Goal: Task Accomplishment & Management: Manage account settings

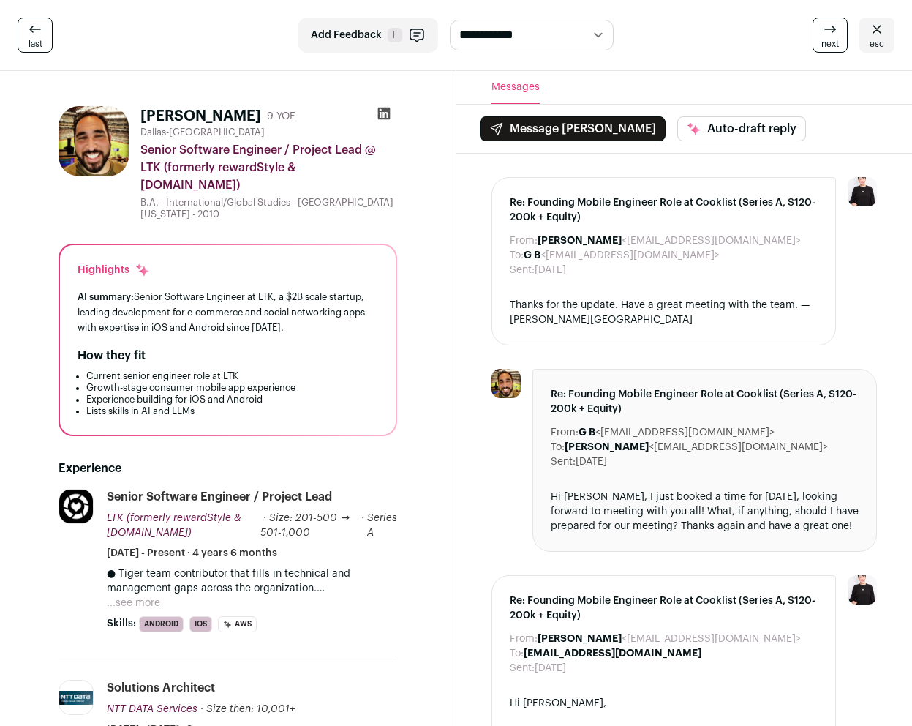
click at [385, 110] on icon at bounding box center [383, 114] width 12 height 12
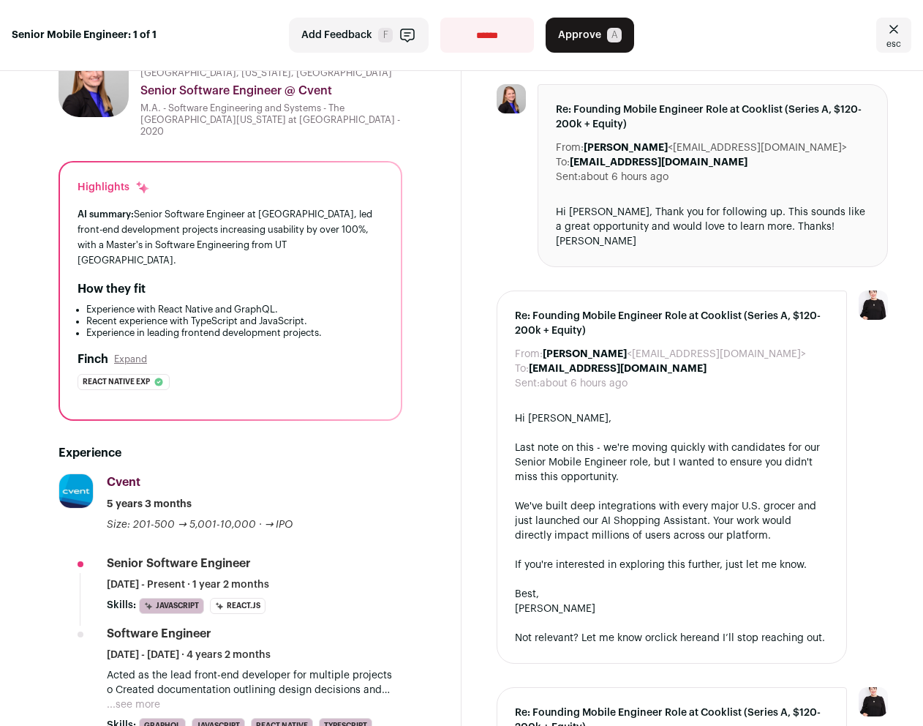
scroll to position [139, 0]
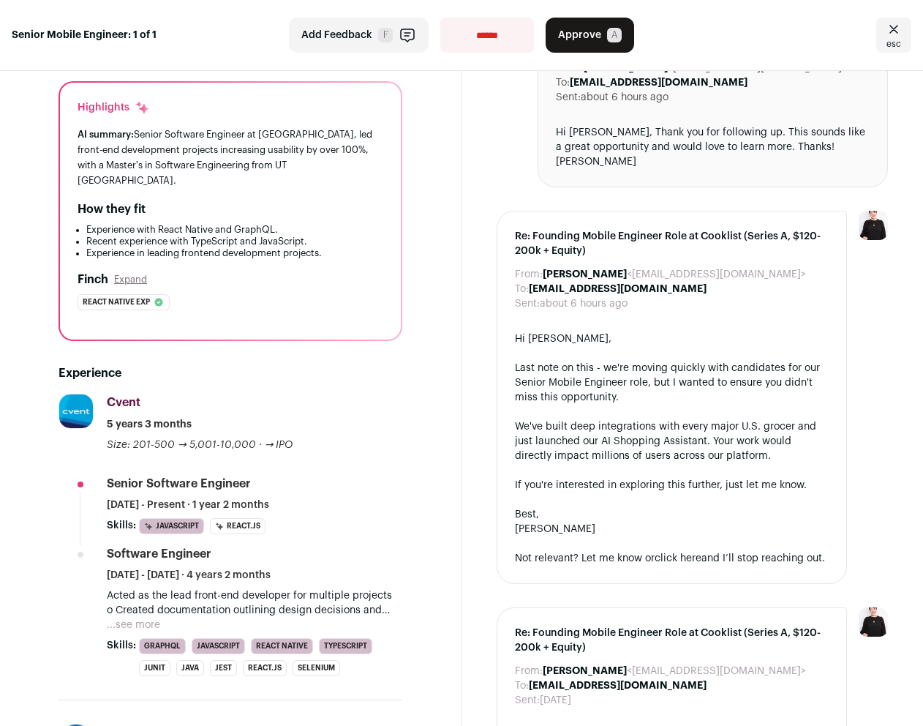
click at [148, 617] on button "...see more" at bounding box center [133, 624] width 53 height 15
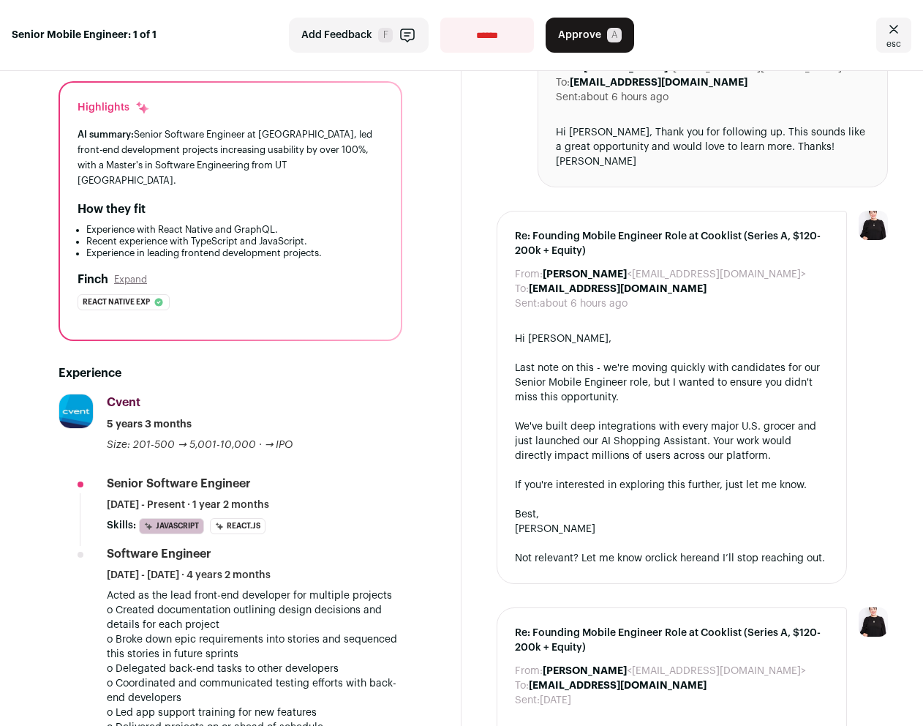
scroll to position [392, 0]
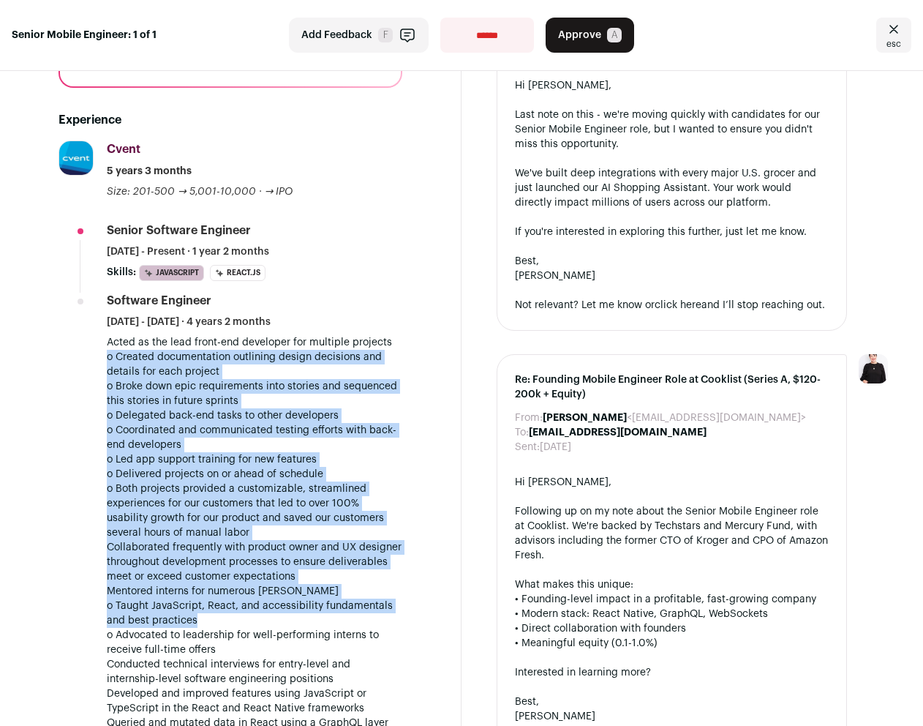
drag, startPoint x: 102, startPoint y: 328, endPoint x: 290, endPoint y: 592, distance: 324.2
click at [290, 591] on li "Cvent [DOMAIN_NAME] Add to company list Public / Private Public Company size 5,…" at bounding box center [231, 600] width 344 height 921
click at [290, 598] on p "o Taught JavaScript, React, and accessibility fundamentals and best practices o…" at bounding box center [255, 627] width 296 height 59
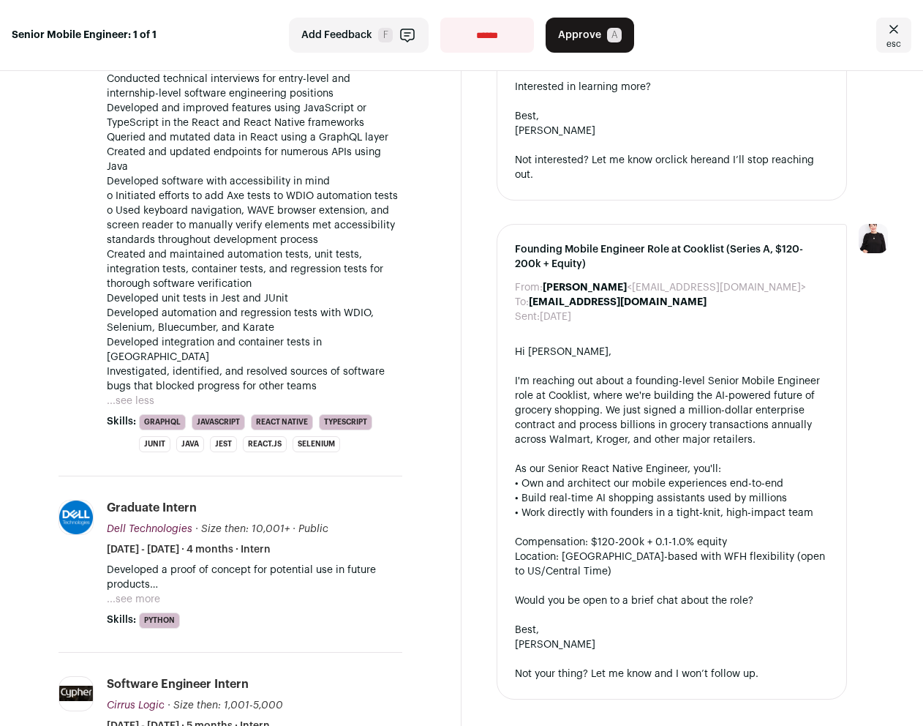
scroll to position [1147, 0]
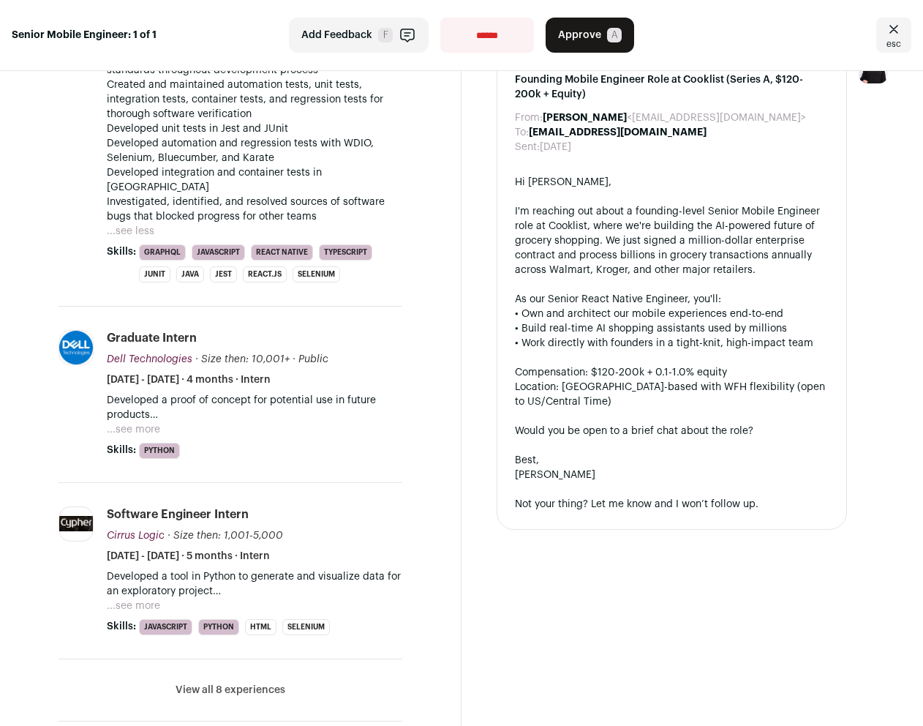
click at [223, 683] on button "View all 8 experiences" at bounding box center [231, 690] width 110 height 15
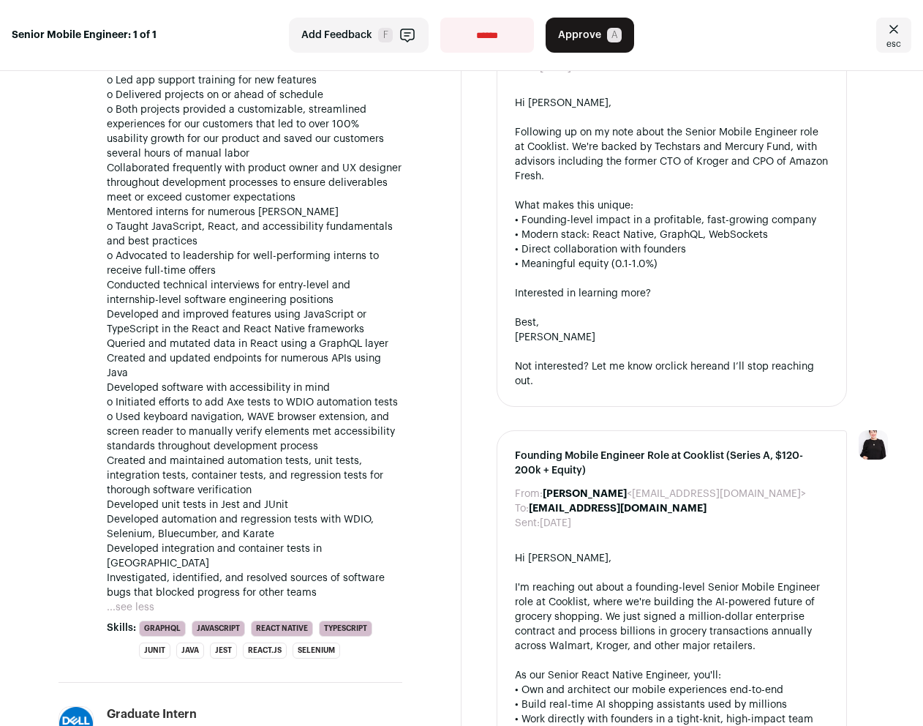
scroll to position [0, 0]
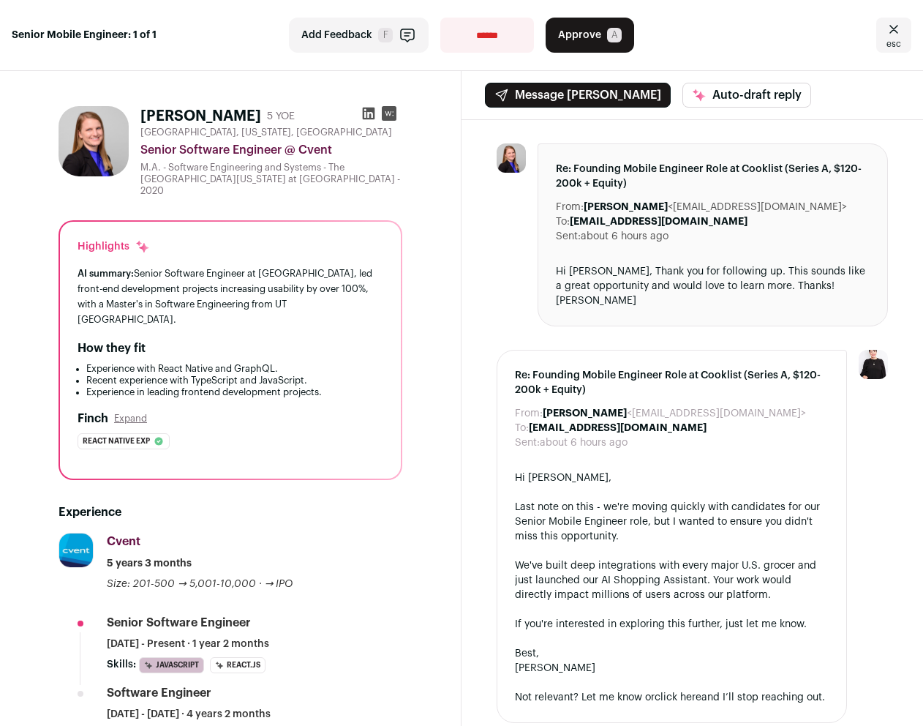
click at [365, 114] on icon at bounding box center [369, 114] width 12 height 12
